Goal: Information Seeking & Learning: Learn about a topic

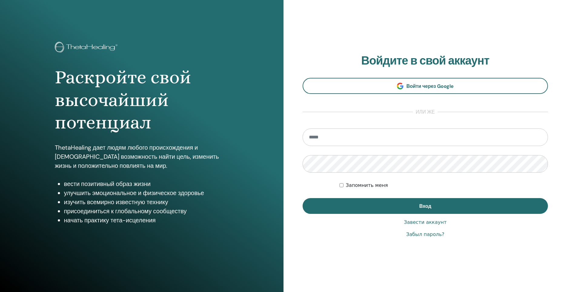
click at [375, 134] on input "email" at bounding box center [425, 137] width 245 height 18
type input "**********"
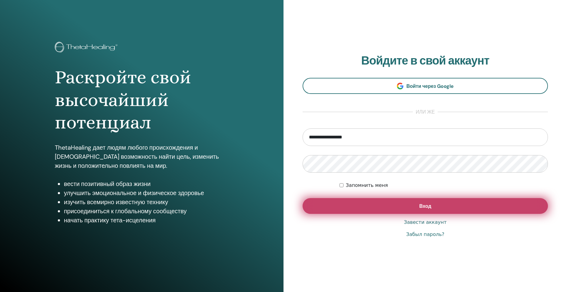
click at [413, 207] on button "Вход" at bounding box center [425, 206] width 245 height 16
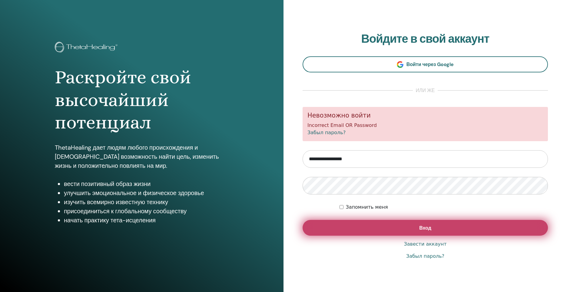
click at [408, 227] on button "Вход" at bounding box center [425, 228] width 245 height 16
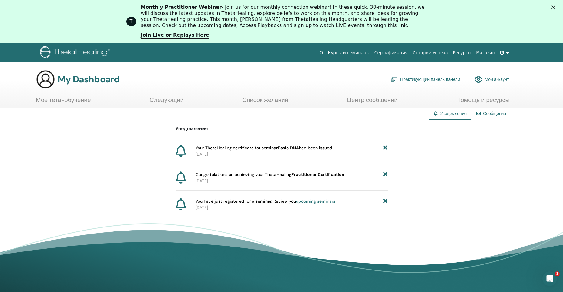
click at [308, 201] on link "upcoming seminars" at bounding box center [315, 200] width 39 height 5
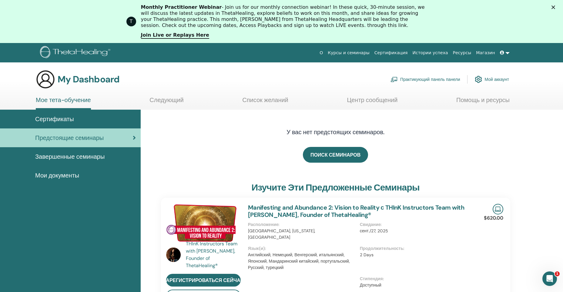
click at [90, 159] on span "Завершенные семинары" at bounding box center [69, 156] width 69 height 9
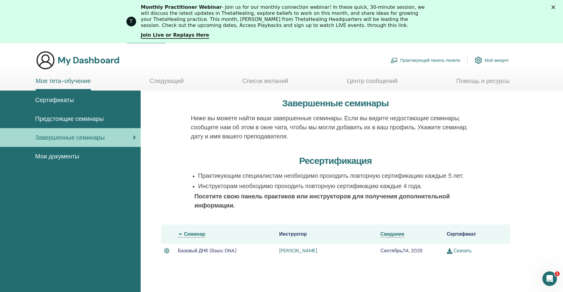
scroll to position [137, 0]
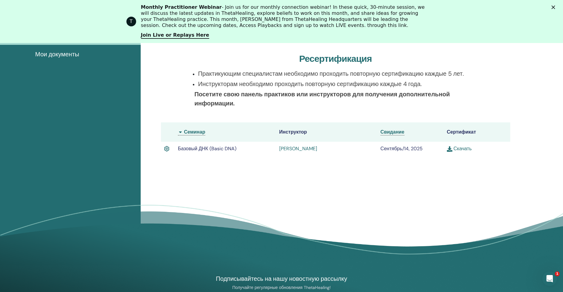
click at [314, 150] on link "Elena Shevchenko-Yontsa" at bounding box center [298, 148] width 38 height 6
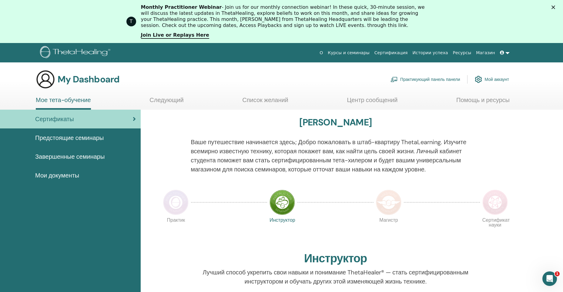
click at [78, 156] on span "Завершенные семинары" at bounding box center [69, 156] width 69 height 9
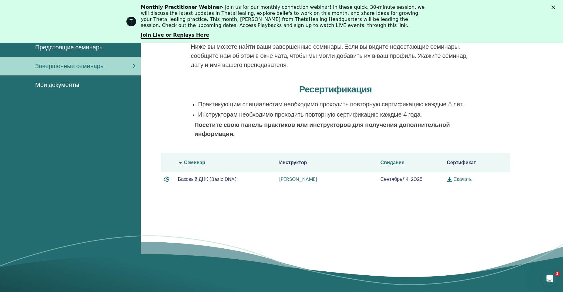
scroll to position [107, 0]
click at [317, 180] on link "[PERSON_NAME]" at bounding box center [298, 179] width 38 height 6
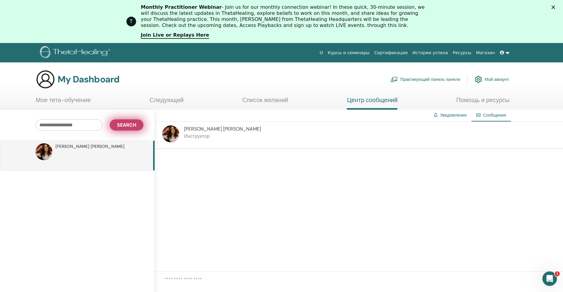
click at [131, 122] on span "Search" at bounding box center [126, 125] width 19 height 6
click at [87, 147] on span "[PERSON_NAME]" at bounding box center [89, 146] width 69 height 6
click at [87, 145] on span "[PERSON_NAME]" at bounding box center [89, 146] width 69 height 6
